Goal: Task Accomplishment & Management: Manage account settings

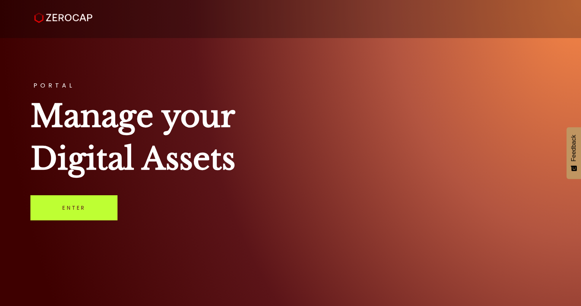
click at [78, 203] on link "Enter" at bounding box center [73, 207] width 87 height 25
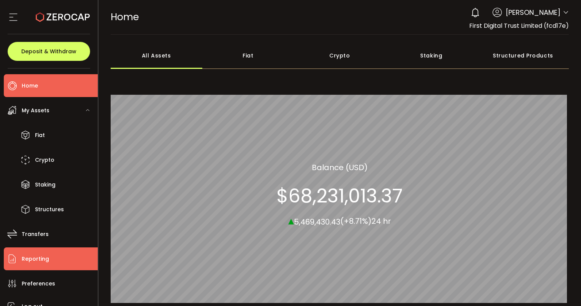
click at [40, 260] on span "Reporting" at bounding box center [35, 258] width 27 height 11
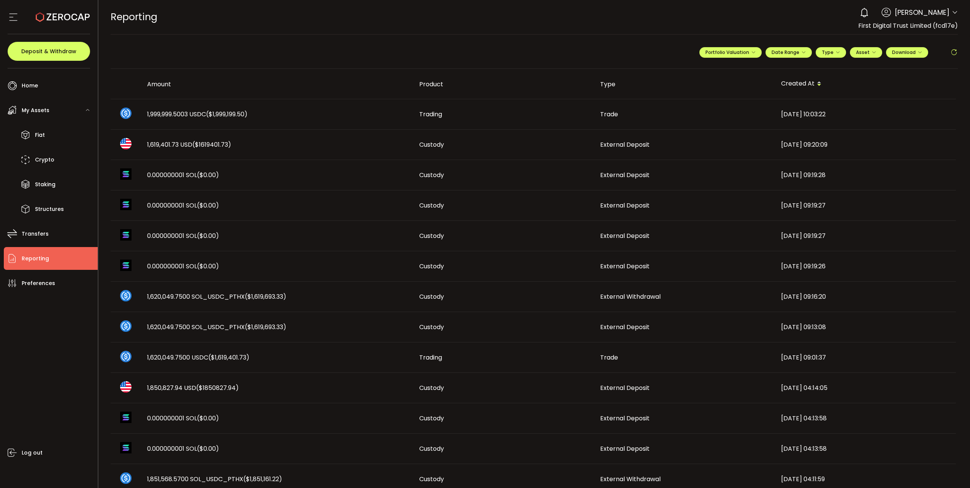
click at [581, 51] on icon at bounding box center [954, 53] width 8 height 8
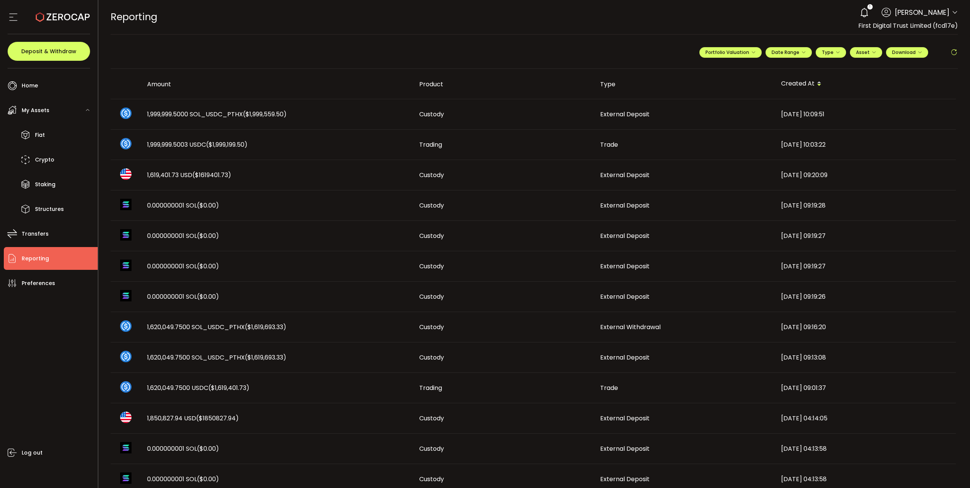
click at [581, 52] on icon at bounding box center [954, 53] width 8 height 8
click at [581, 54] on icon at bounding box center [954, 53] width 8 height 8
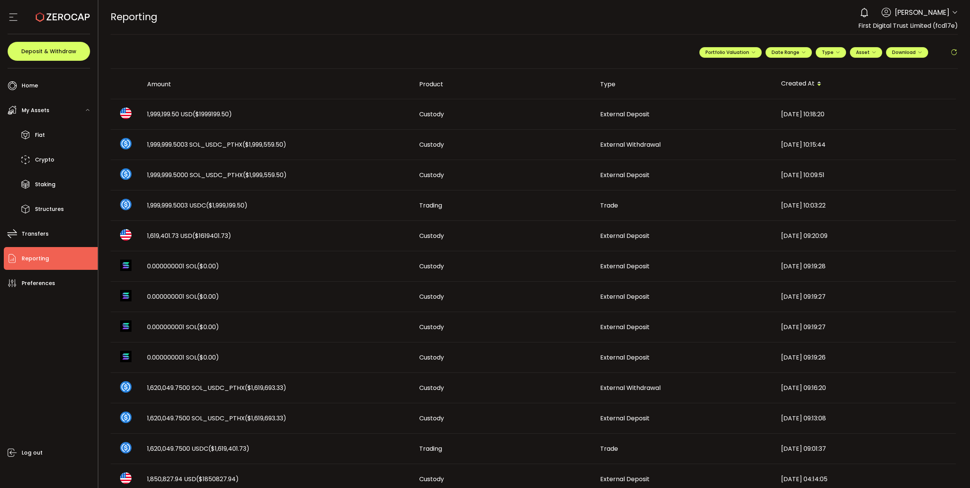
click at [581, 11] on icon at bounding box center [955, 13] width 6 height 6
click at [581, 100] on li "Log out" at bounding box center [912, 105] width 88 height 14
